Goal: Find contact information: Find contact information

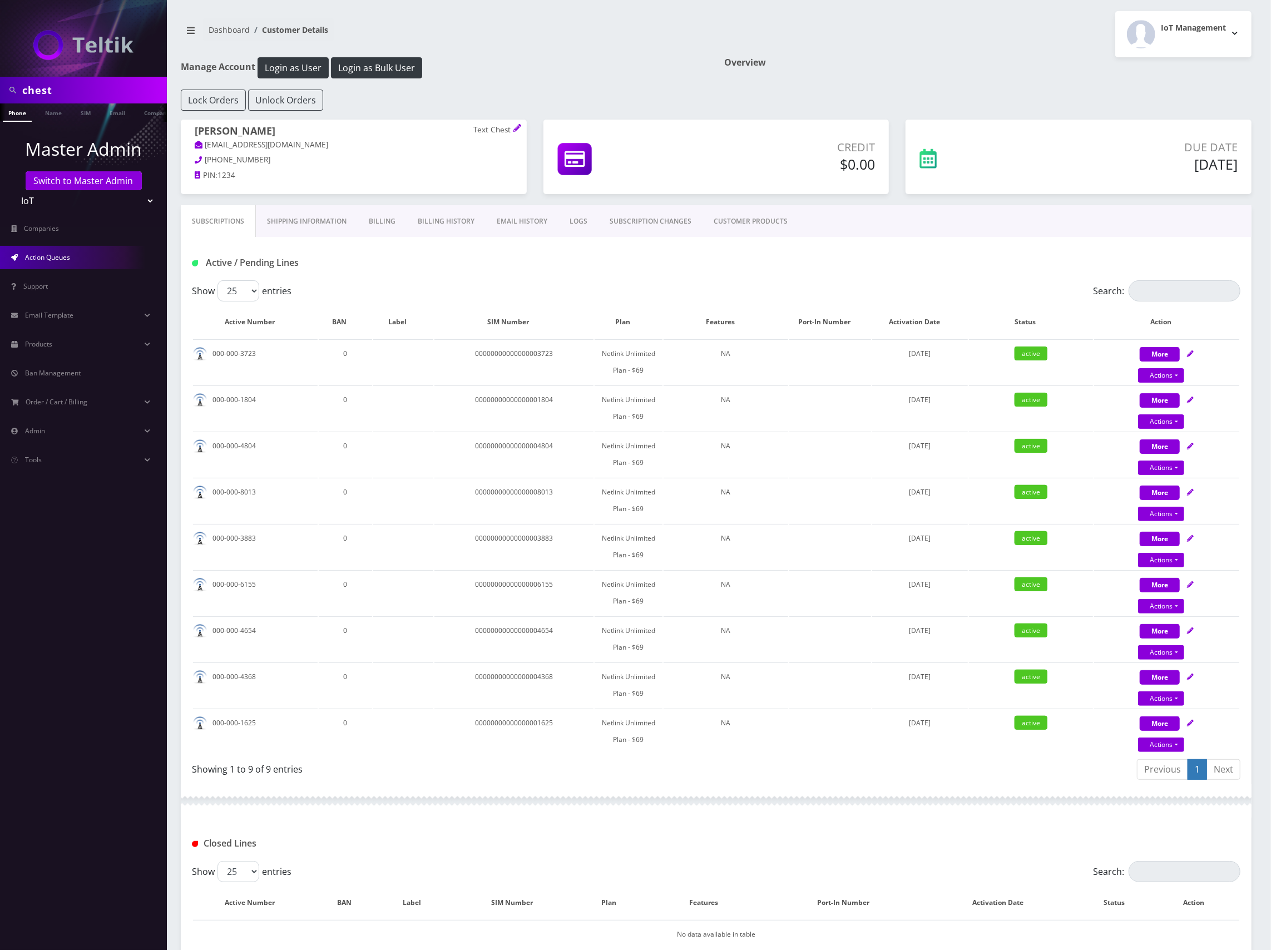
click at [53, 257] on span "Action Queues" at bounding box center [47, 257] width 45 height 9
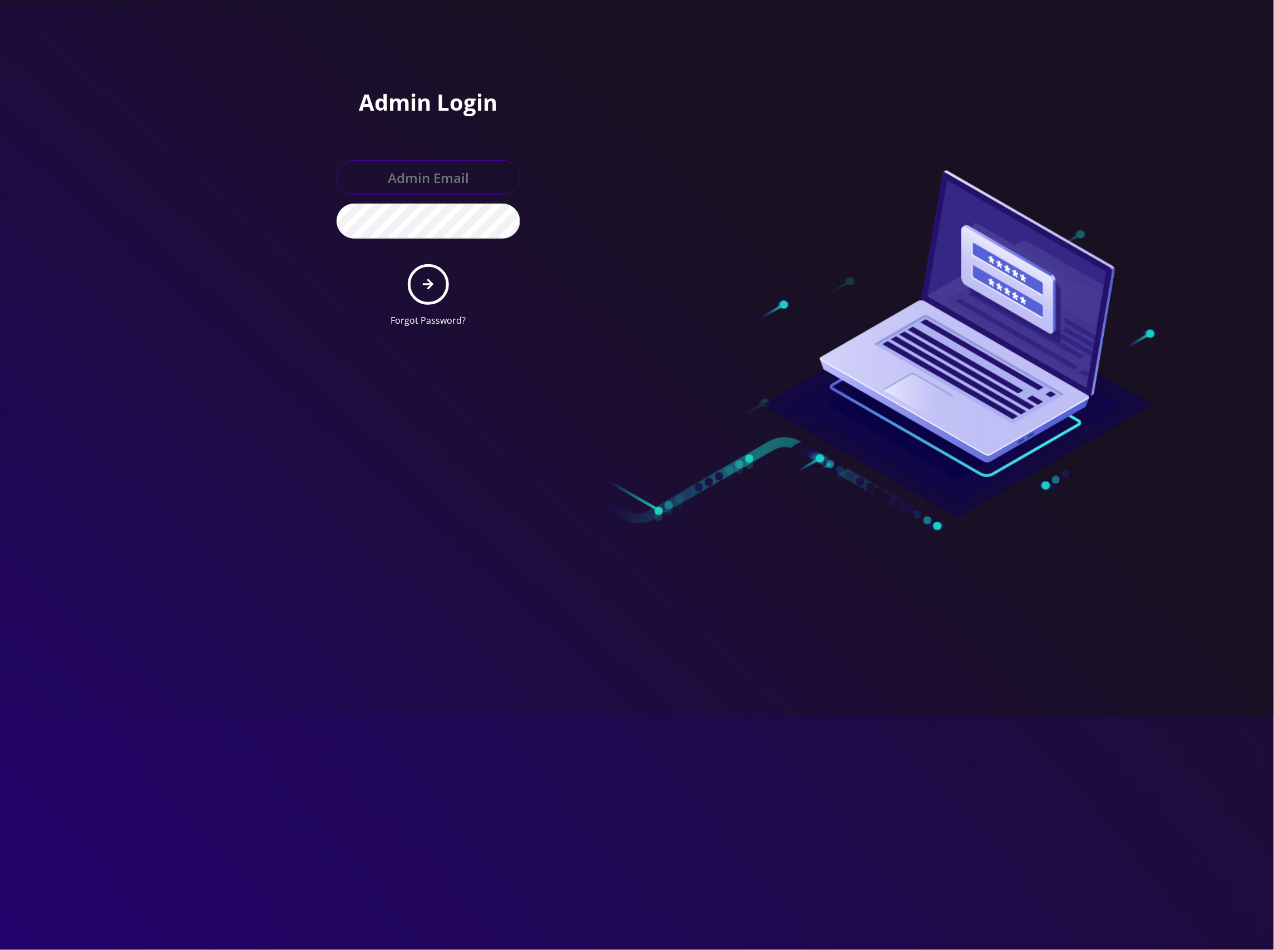
type input "[EMAIL_ADDRESS][DOMAIN_NAME]"
click at [412, 272] on form "master@britewireless.com Forgot Password?" at bounding box center [429, 243] width 184 height 167
click at [428, 278] on icon "submit" at bounding box center [428, 284] width 11 height 12
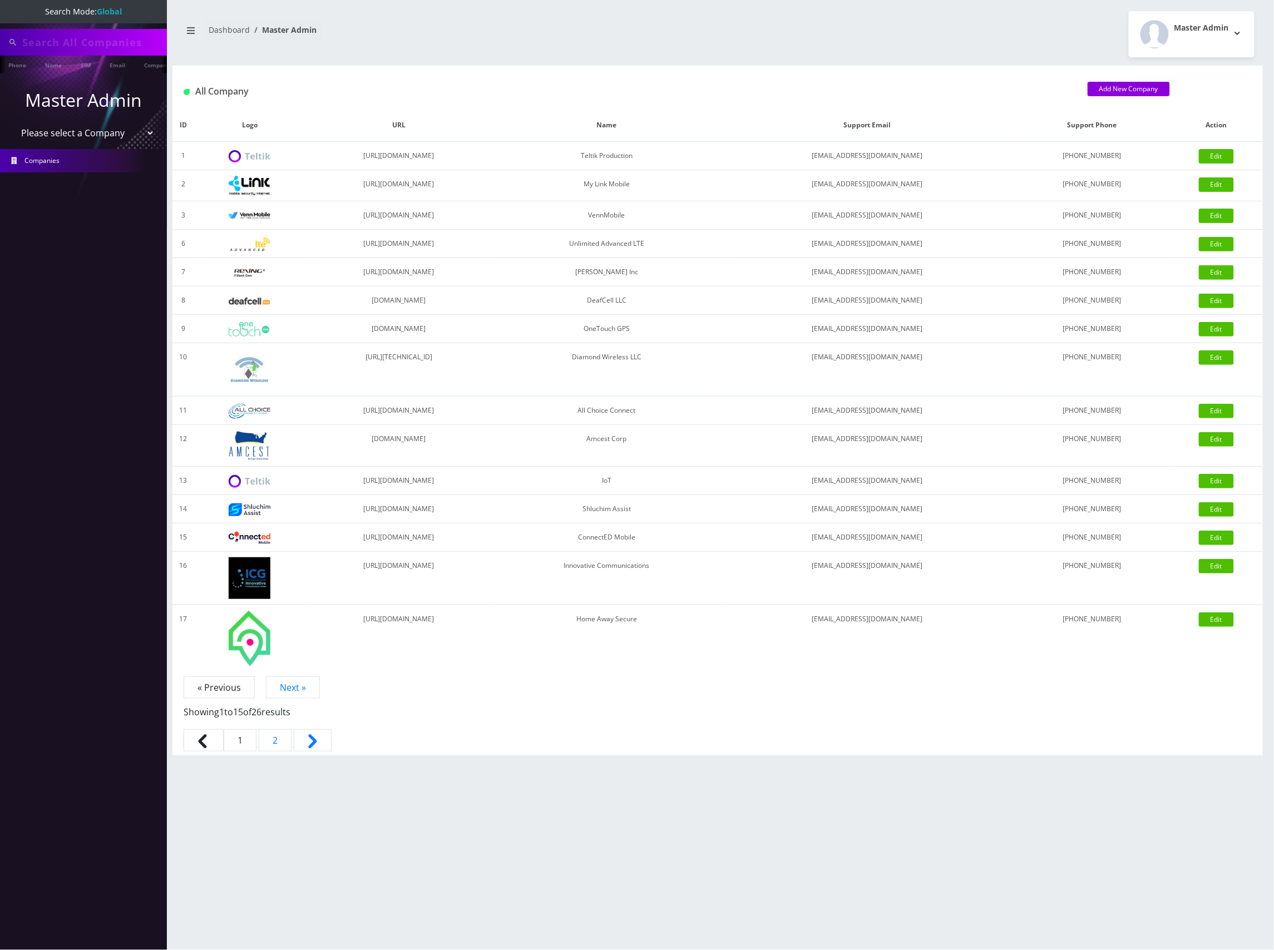
type input "chest"
click at [112, 134] on select "Please select a Company Teltik Production My Link Mobile VennMobile Unlimited A…" at bounding box center [84, 134] width 142 height 21
select select "13"
click at [13, 124] on select "Please select a Company Teltik Production My Link Mobile VennMobile Unlimited A…" at bounding box center [84, 134] width 142 height 21
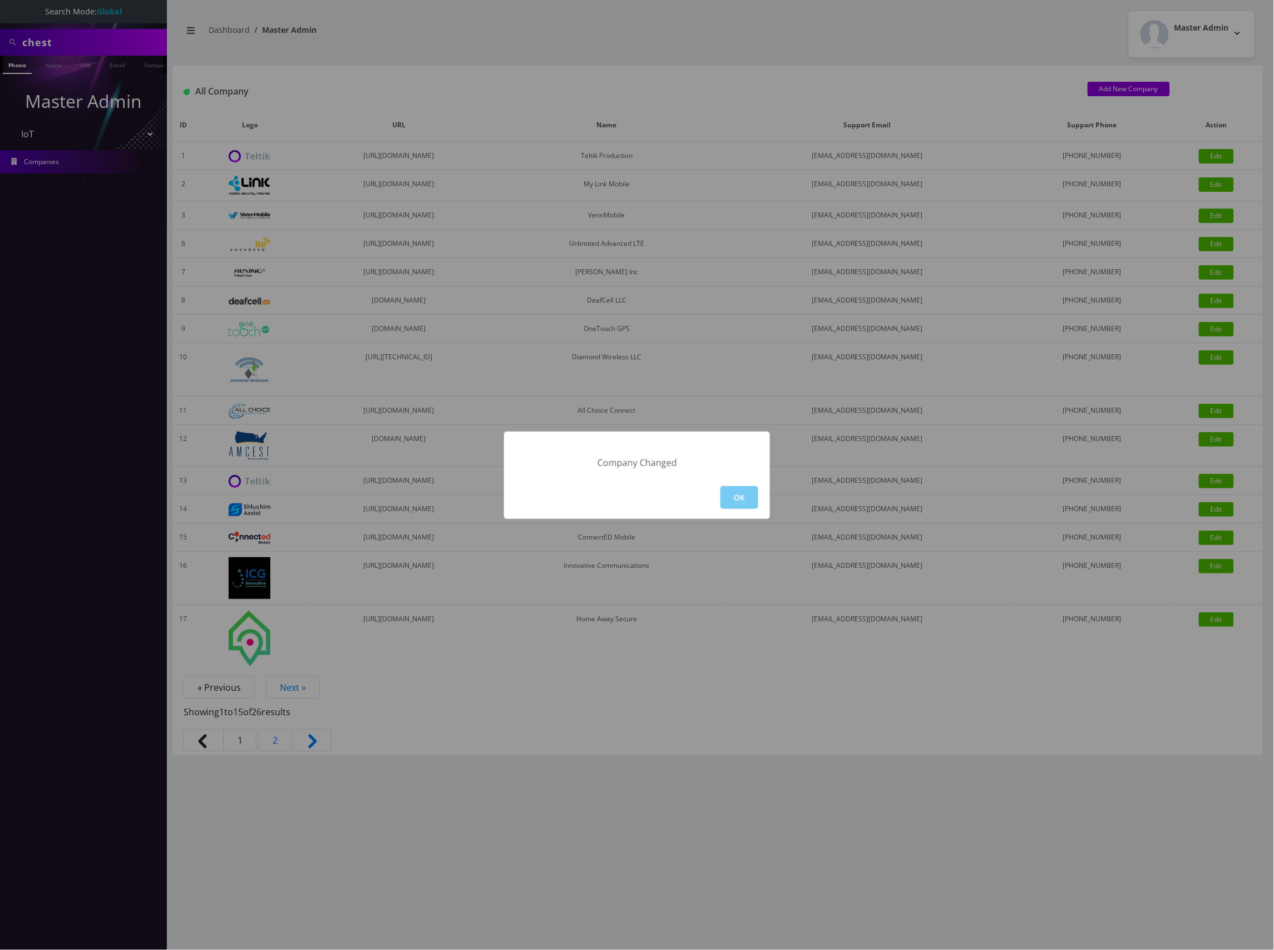
click at [736, 492] on button "OK" at bounding box center [740, 497] width 38 height 23
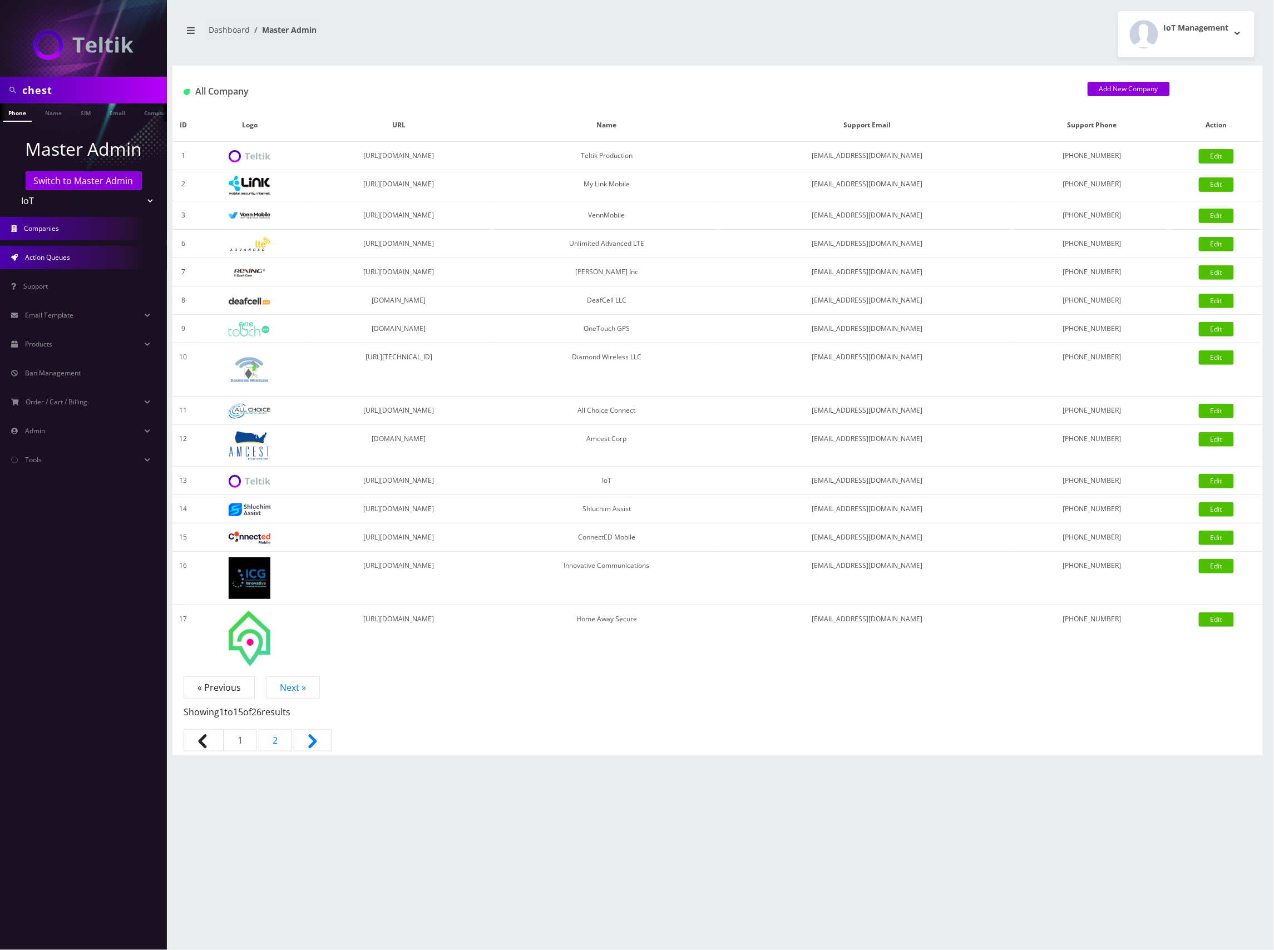
click at [67, 257] on span "Action Queues" at bounding box center [47, 257] width 45 height 9
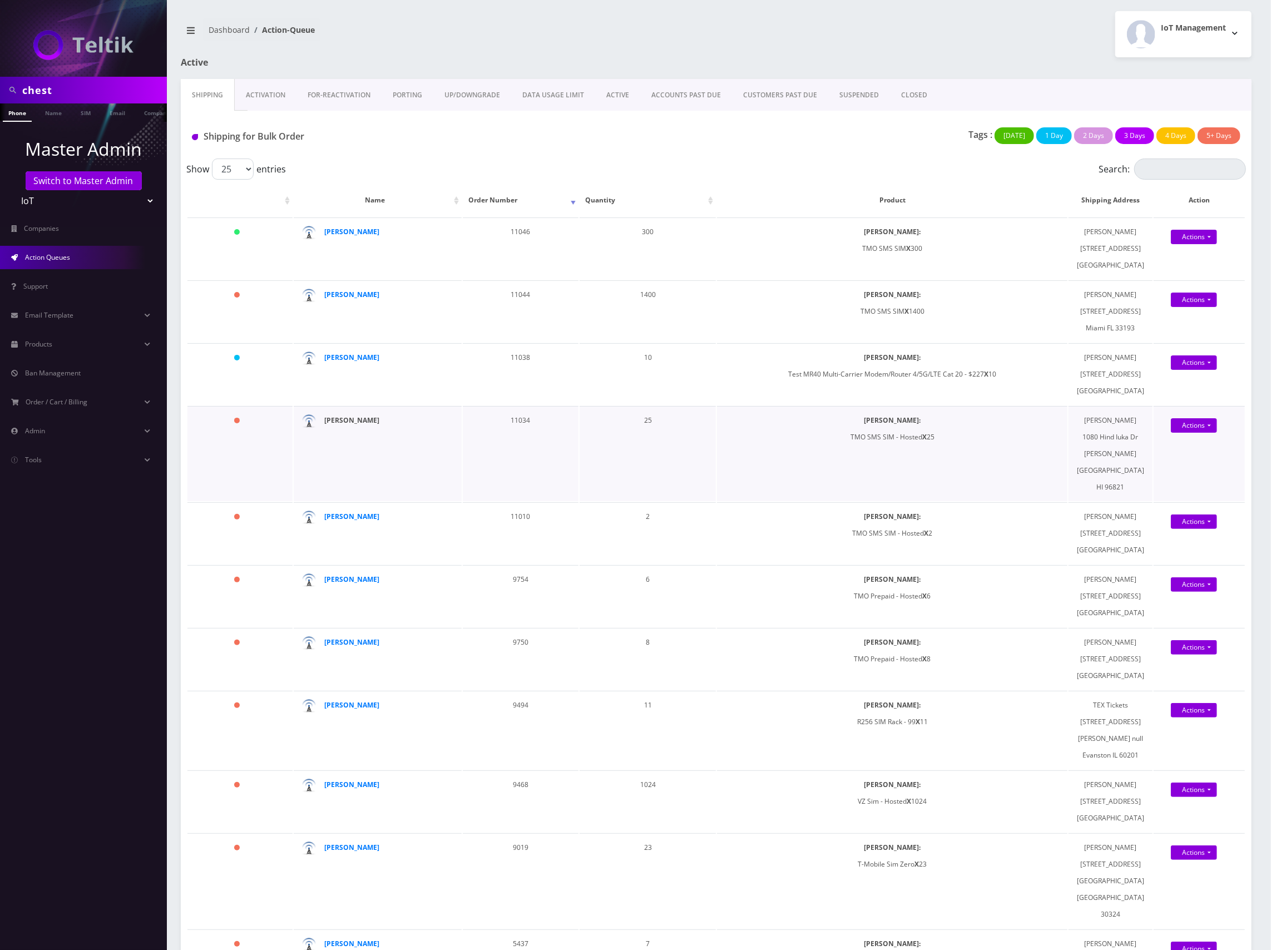
click at [351, 425] on strong "[PERSON_NAME]" at bounding box center [351, 420] width 55 height 9
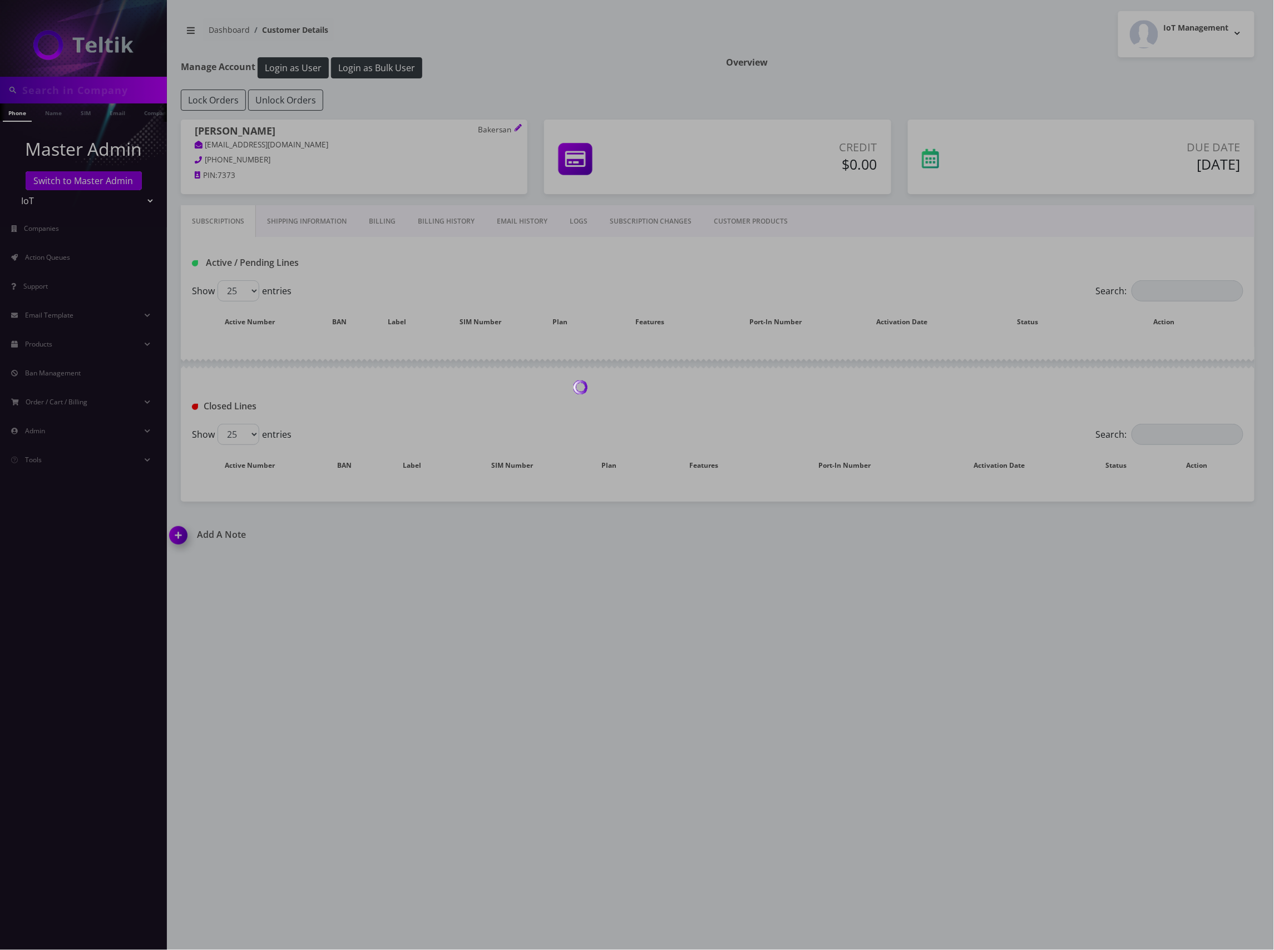
type input "chest"
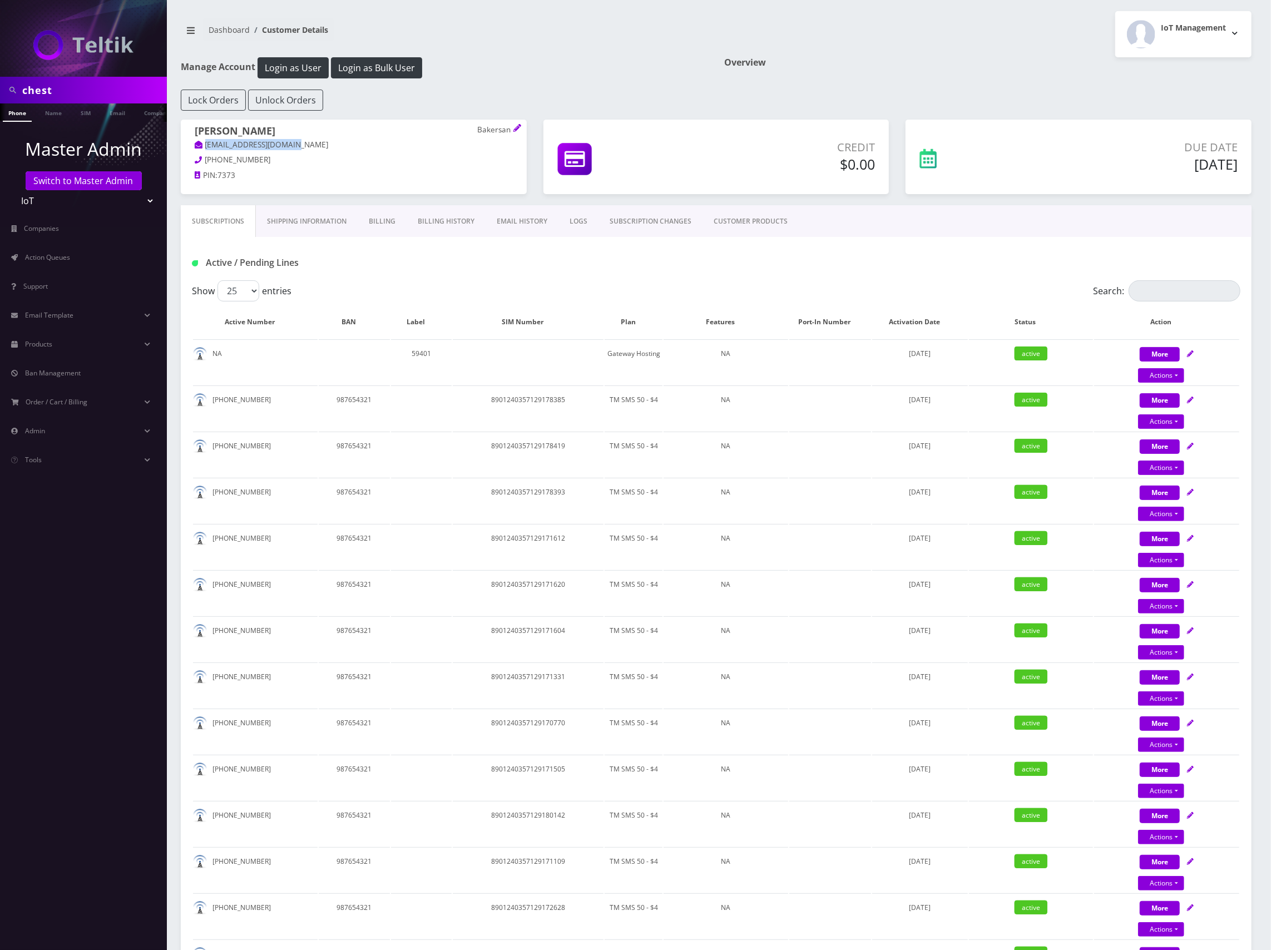
drag, startPoint x: 290, startPoint y: 145, endPoint x: 206, endPoint y: 146, distance: 84.6
click at [206, 146] on p "[EMAIL_ADDRESS][DOMAIN_NAME]" at bounding box center [354, 145] width 318 height 12
copy link "[EMAIL_ADDRESS][DOMAIN_NAME]"
